Goal: Task Accomplishment & Management: Manage account settings

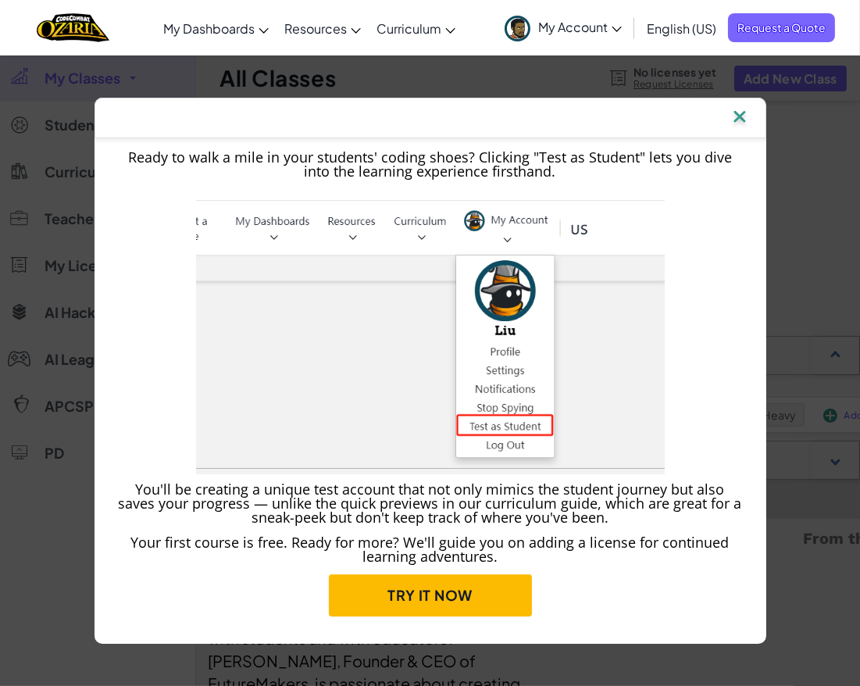
click at [736, 111] on img at bounding box center [740, 117] width 20 height 23
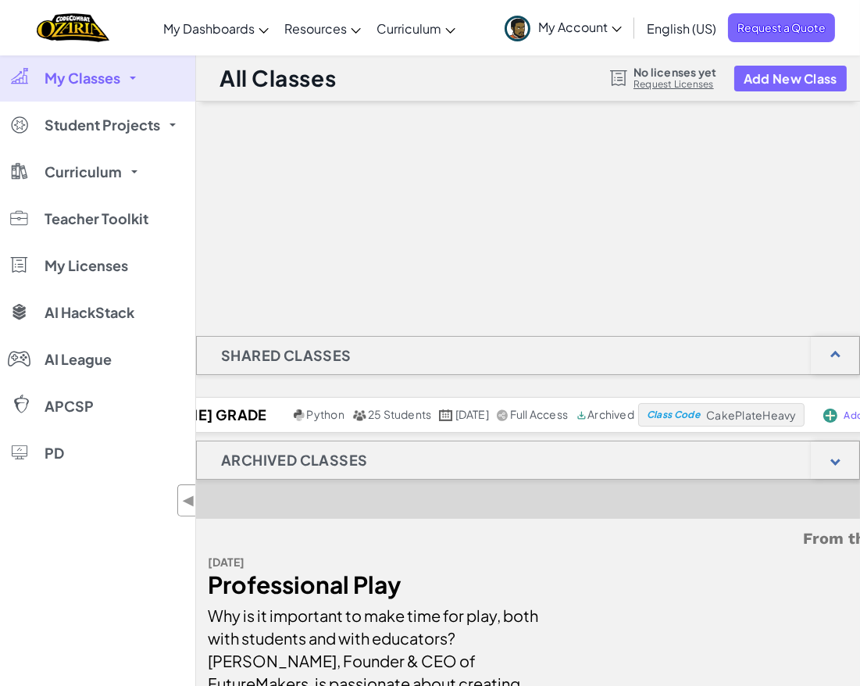
click at [607, 30] on span "My Account" at bounding box center [580, 27] width 84 height 16
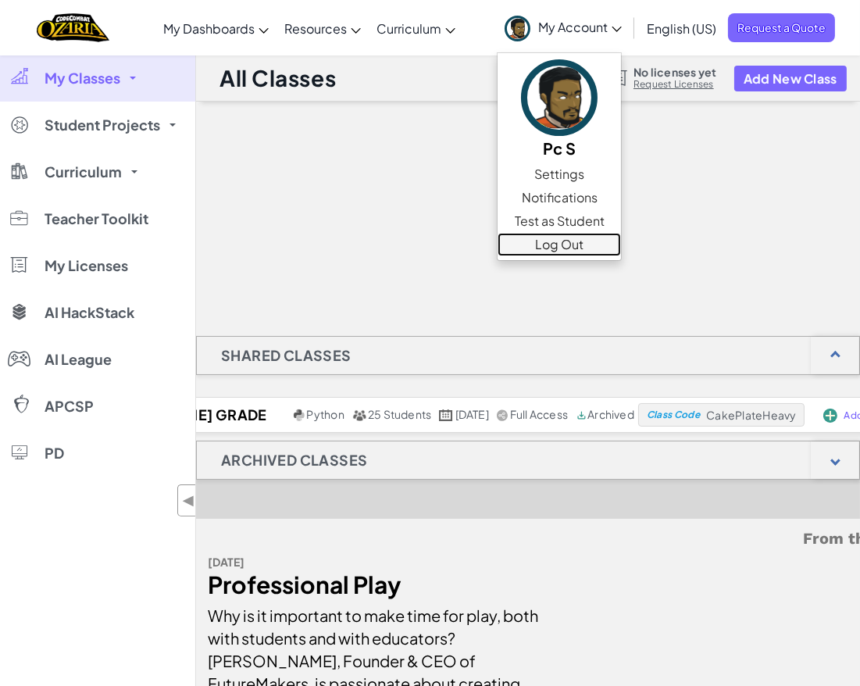
click at [571, 241] on link "Log Out" at bounding box center [559, 244] width 123 height 23
